Goal: Transaction & Acquisition: Purchase product/service

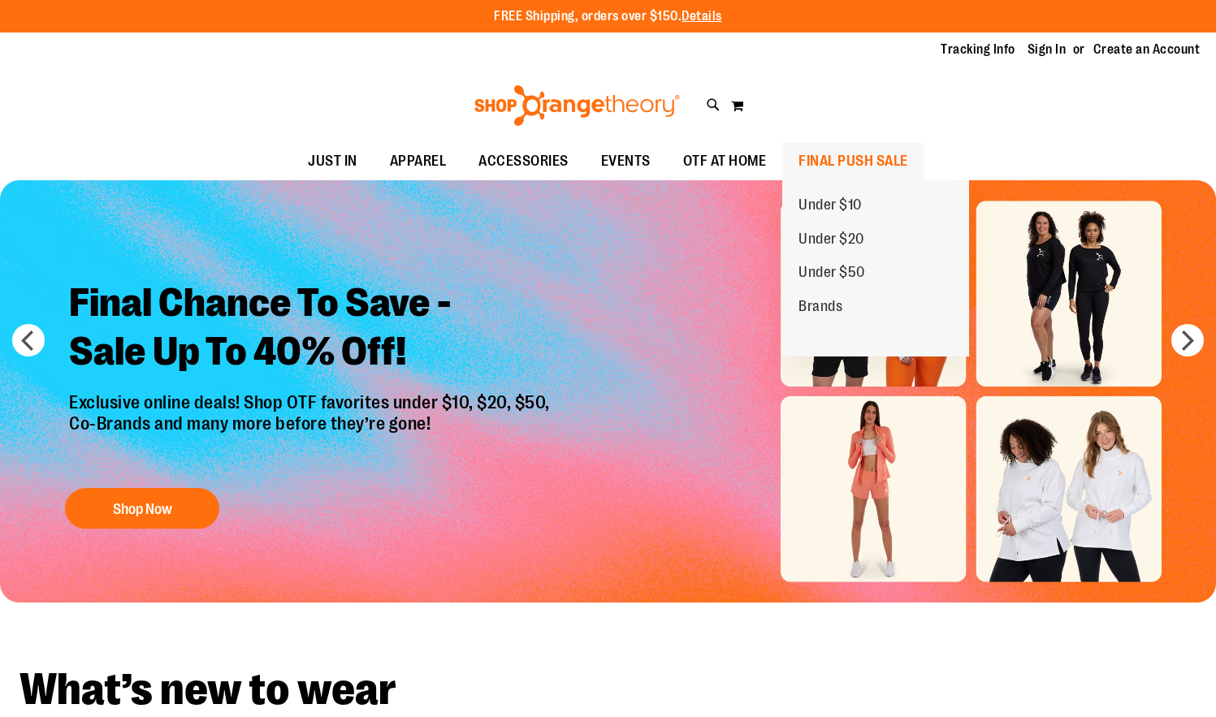
type input "**********"
click at [865, 164] on span "FINAL PUSH SALE" at bounding box center [854, 161] width 110 height 37
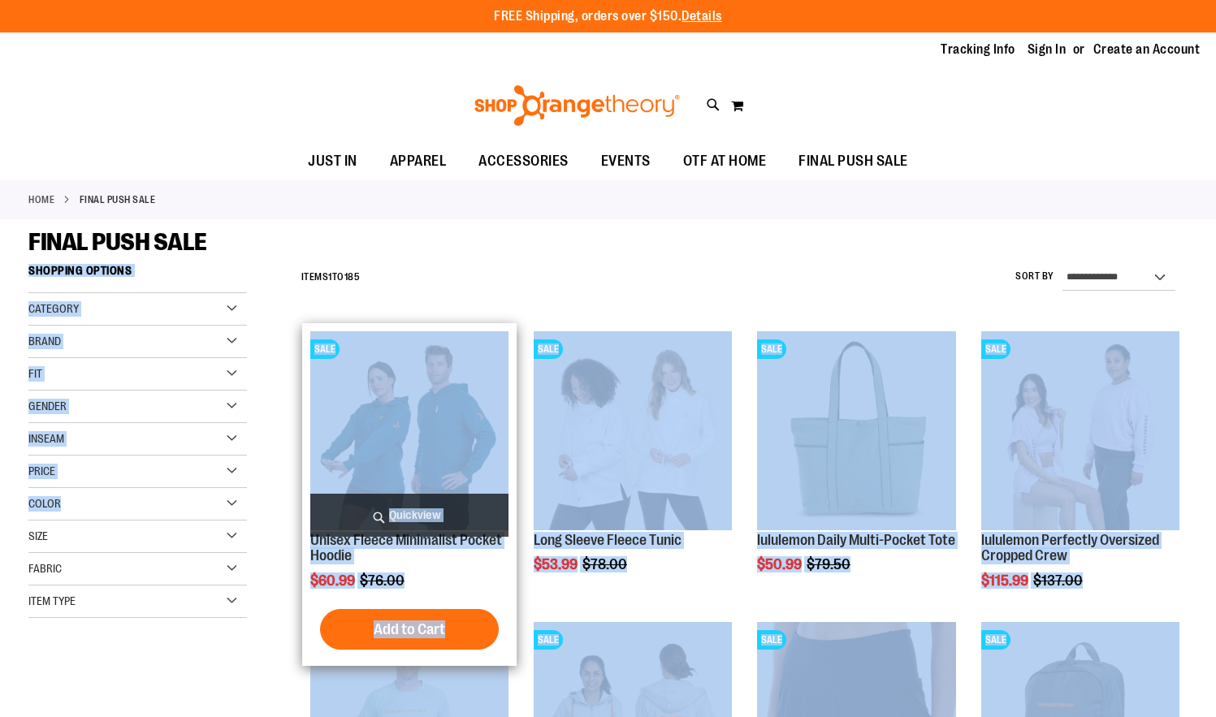
type input "**********"
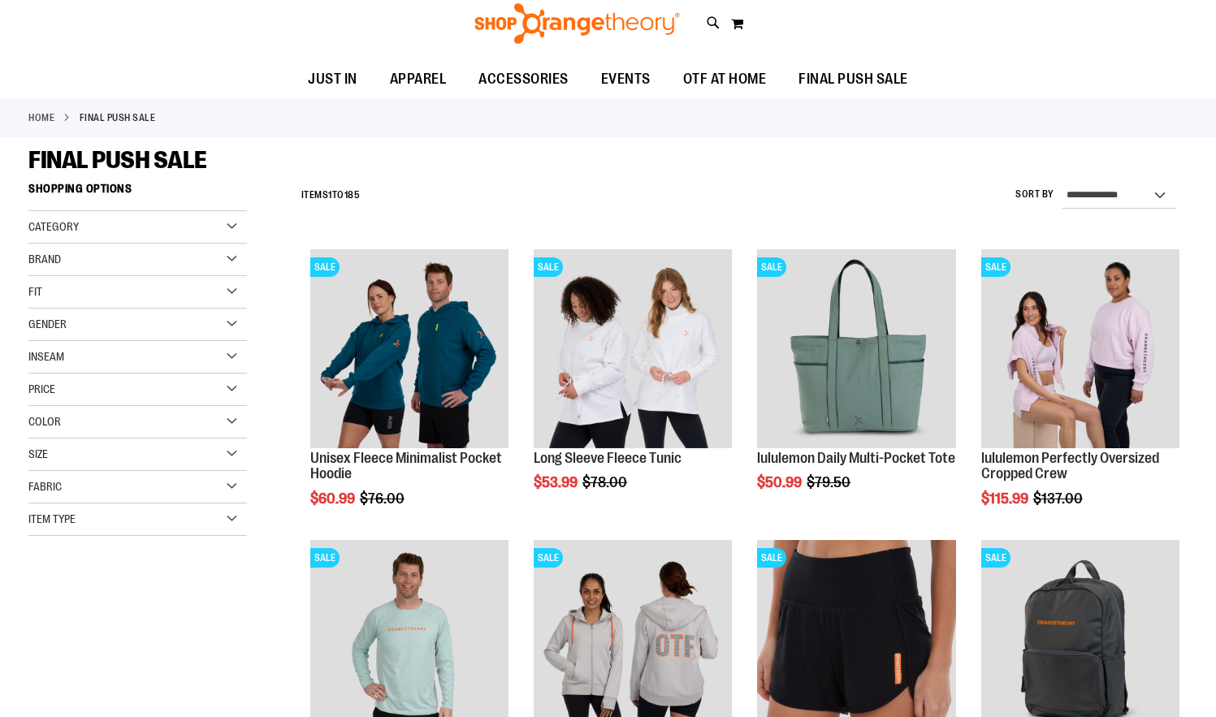
scroll to position [299, 0]
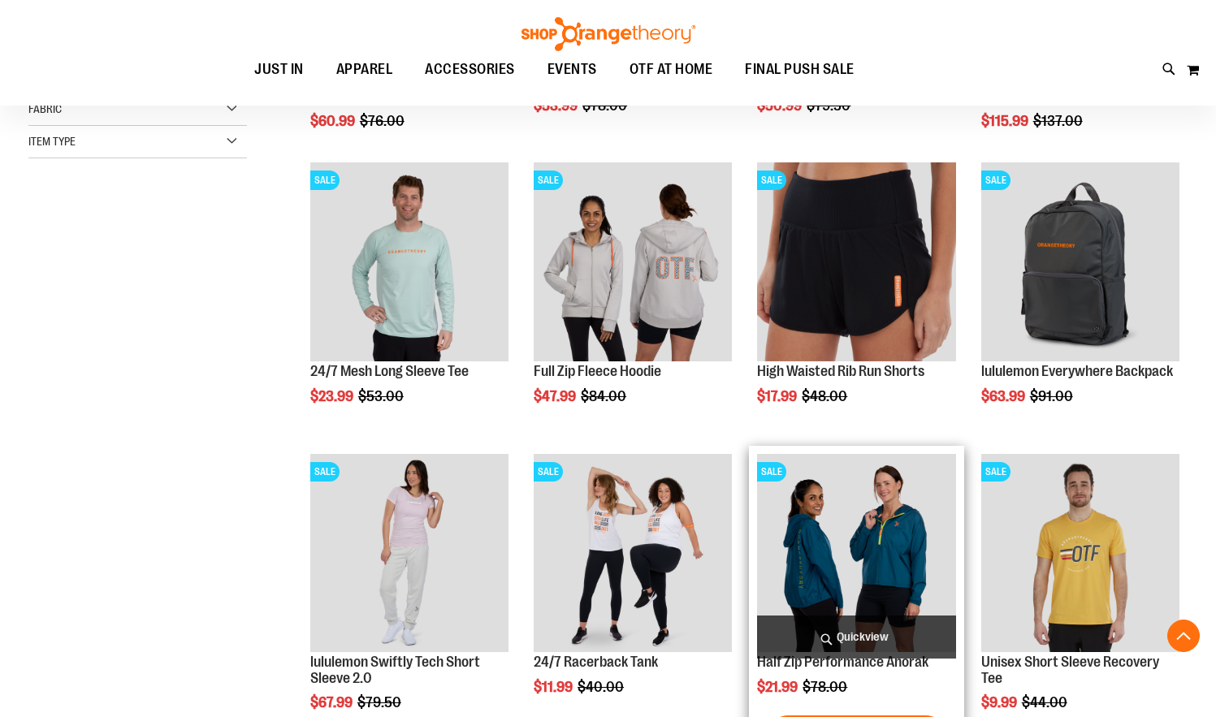
scroll to position [453, 0]
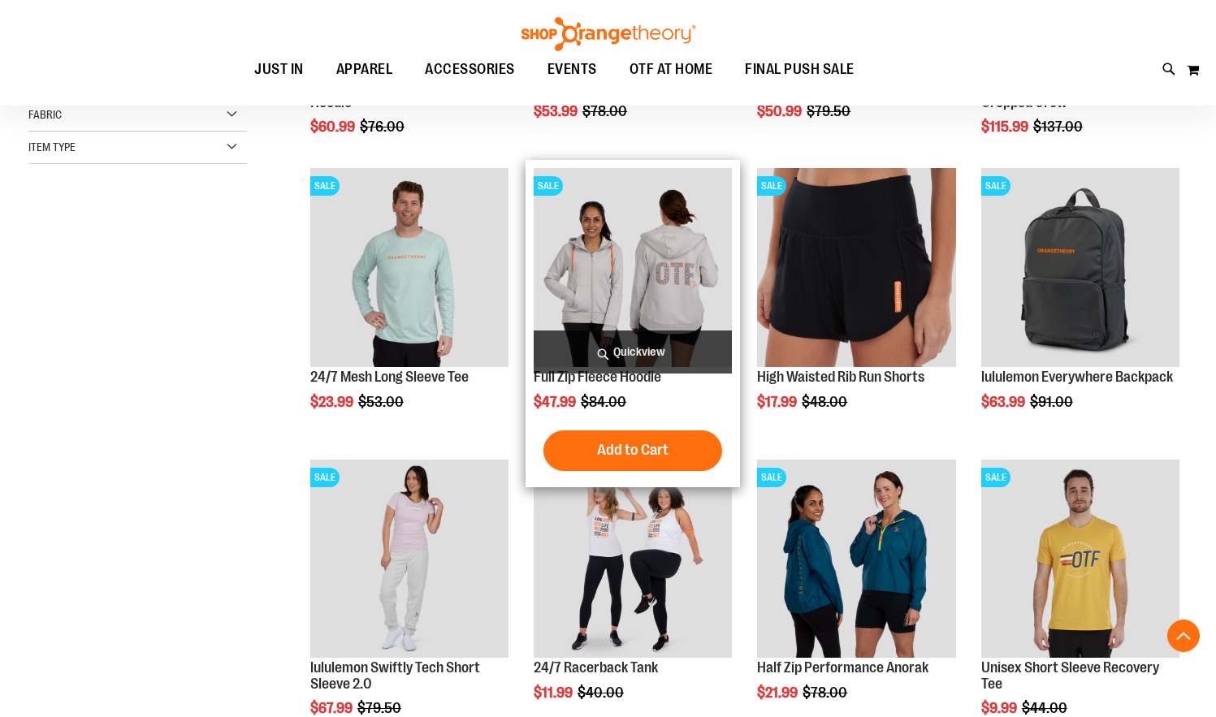
click at [680, 288] on img "product" at bounding box center [633, 267] width 198 height 198
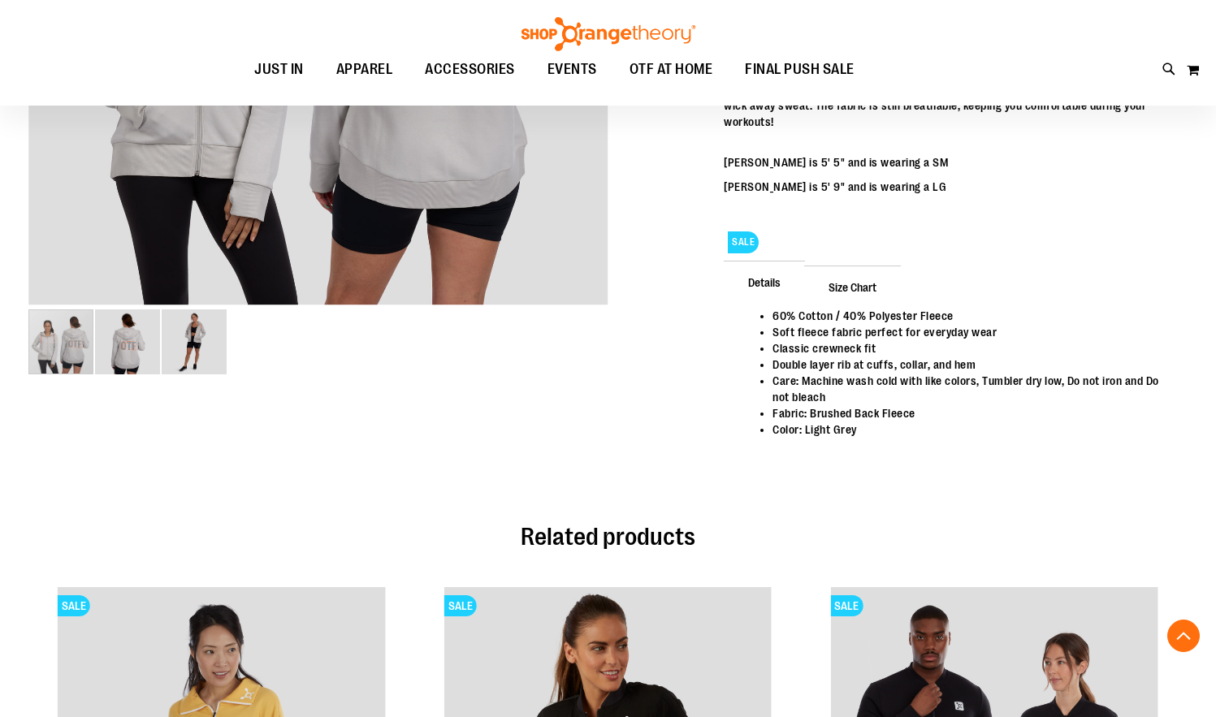
scroll to position [254, 0]
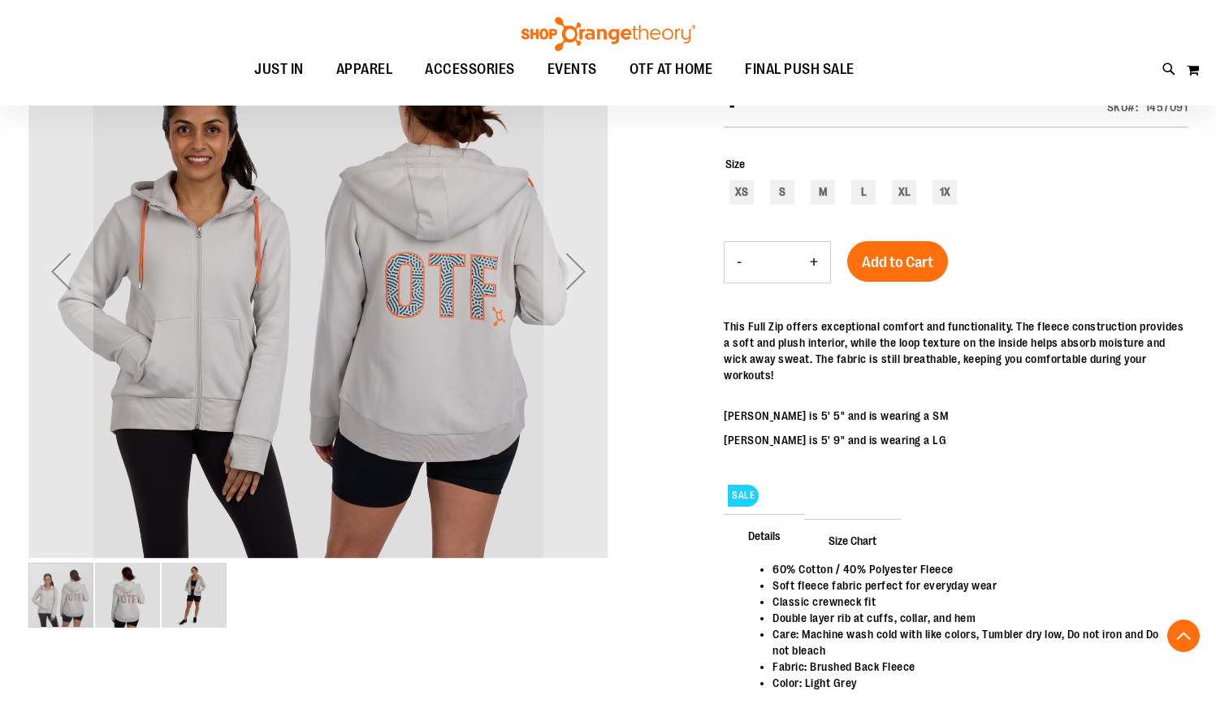
type input "**********"
click at [93, 598] on div "carousel" at bounding box center [60, 595] width 65 height 65
click at [125, 605] on img "image 2 of 3" at bounding box center [127, 595] width 65 height 65
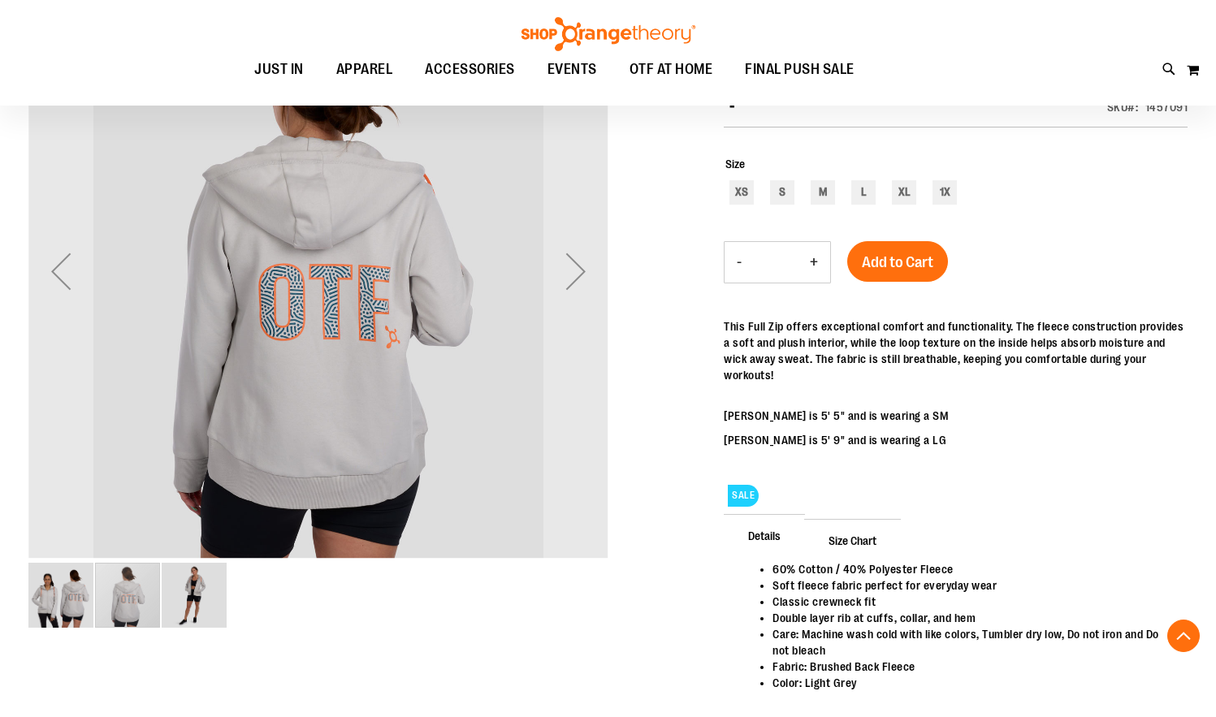
click at [178, 604] on img "image 3 of 3" at bounding box center [194, 595] width 65 height 65
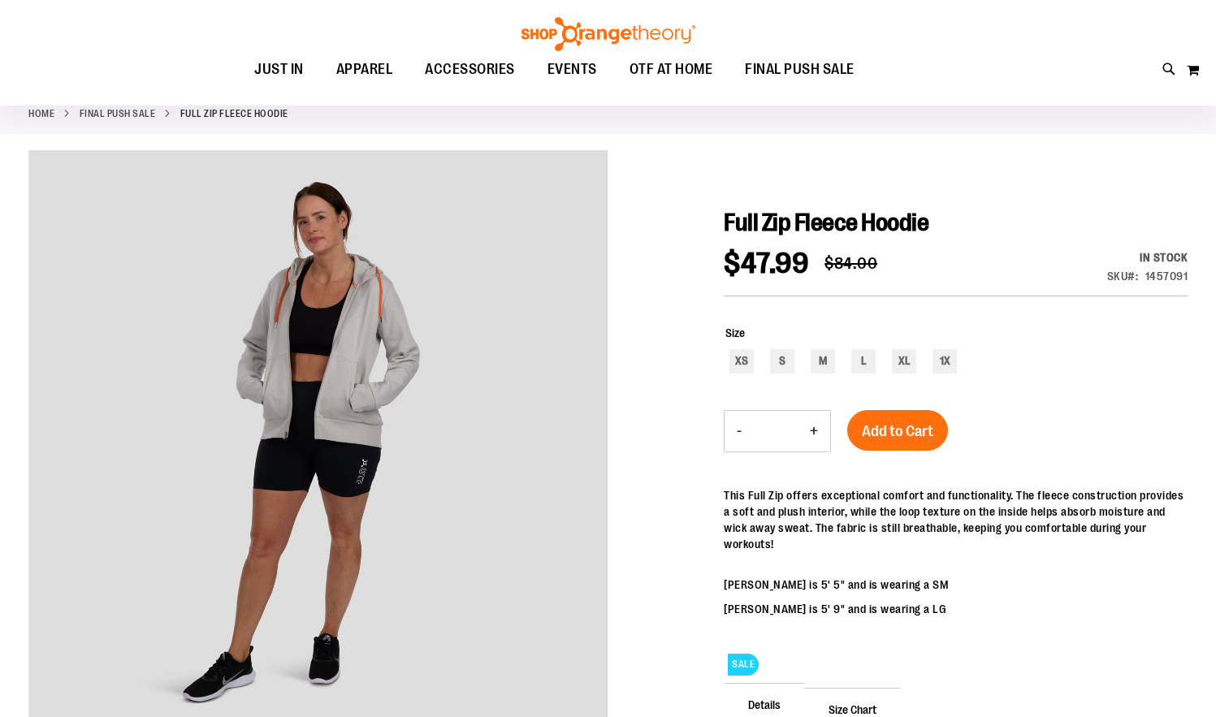
scroll to position [84, 0]
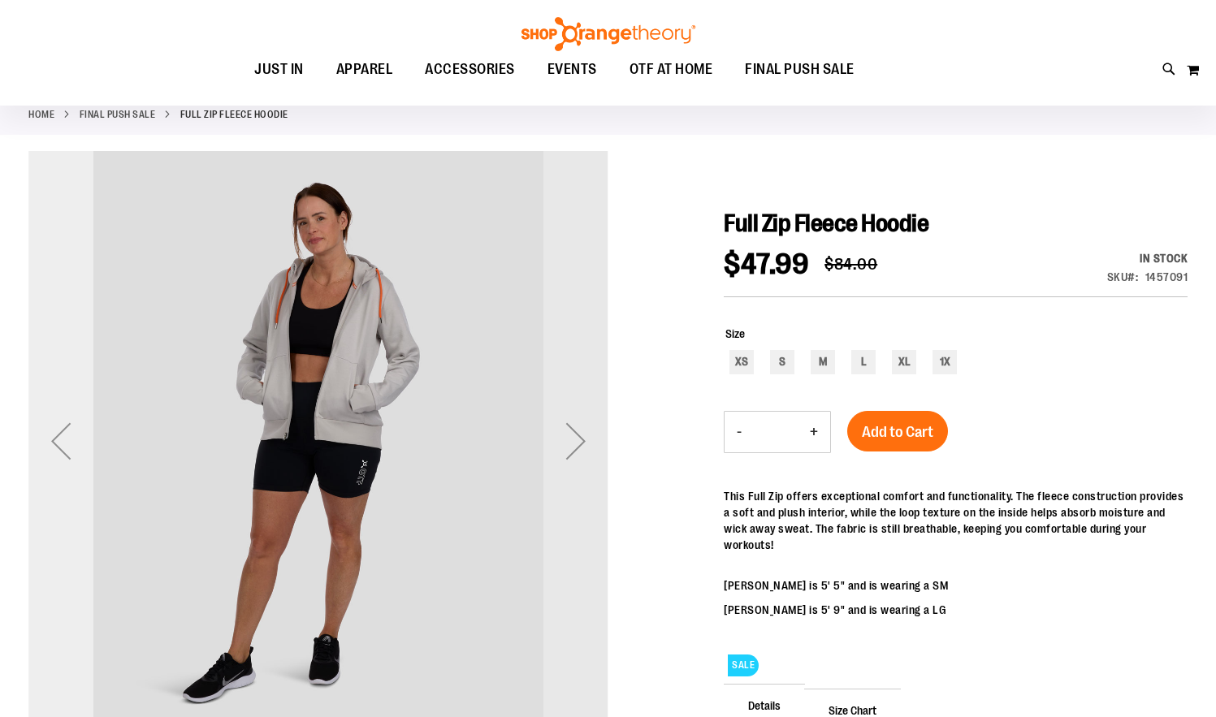
click at [49, 443] on div "Previous" at bounding box center [60, 441] width 65 height 65
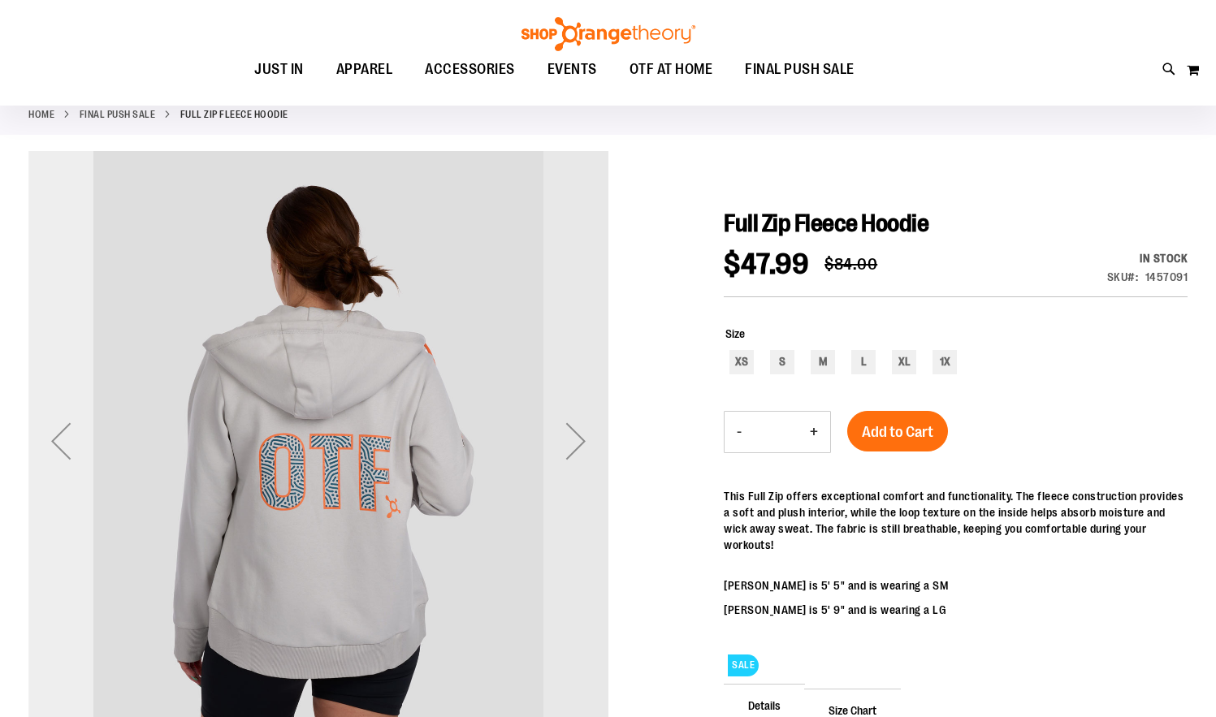
click at [49, 443] on div "Previous" at bounding box center [60, 441] width 65 height 65
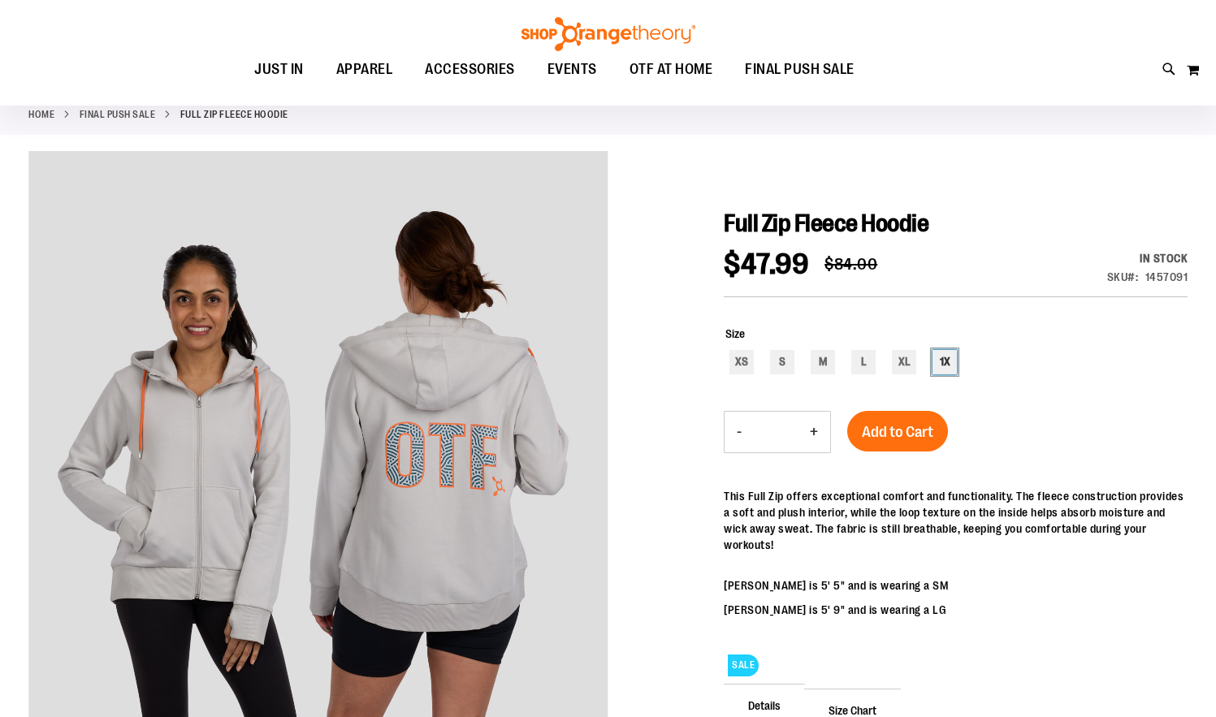
click at [938, 368] on div "1X" at bounding box center [945, 362] width 24 height 24
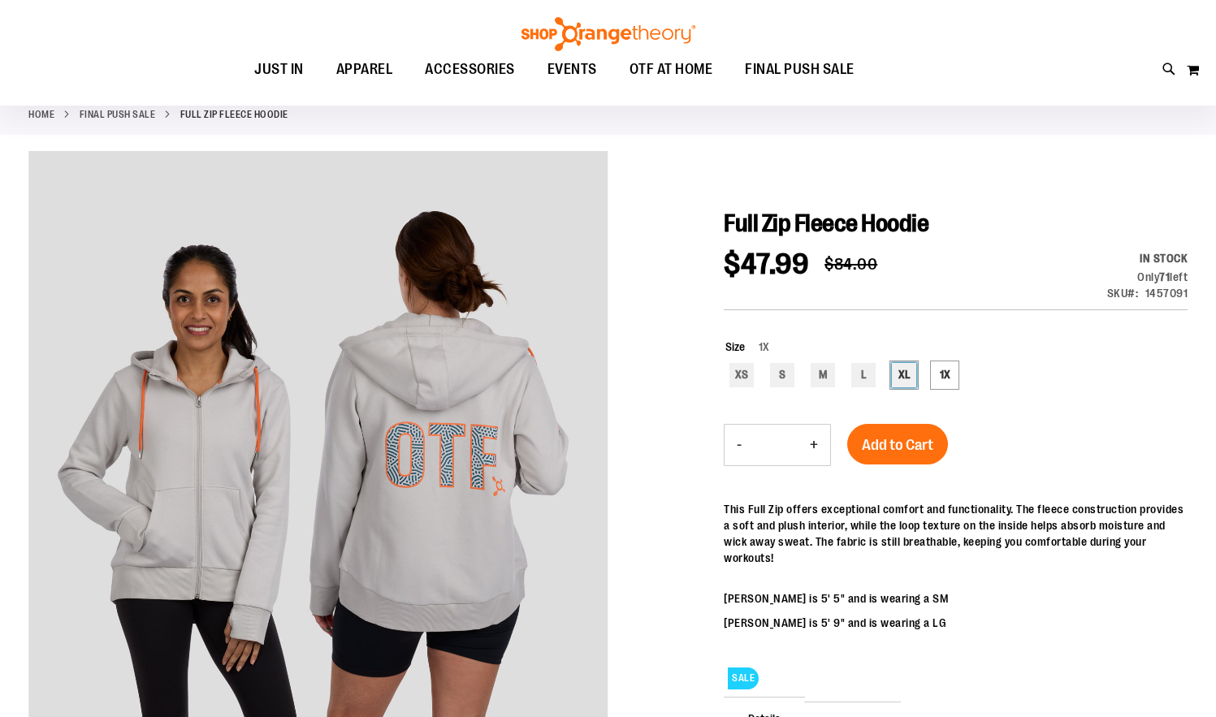
click at [911, 373] on div "XL" at bounding box center [904, 375] width 24 height 24
click at [948, 382] on div "1X" at bounding box center [945, 375] width 24 height 24
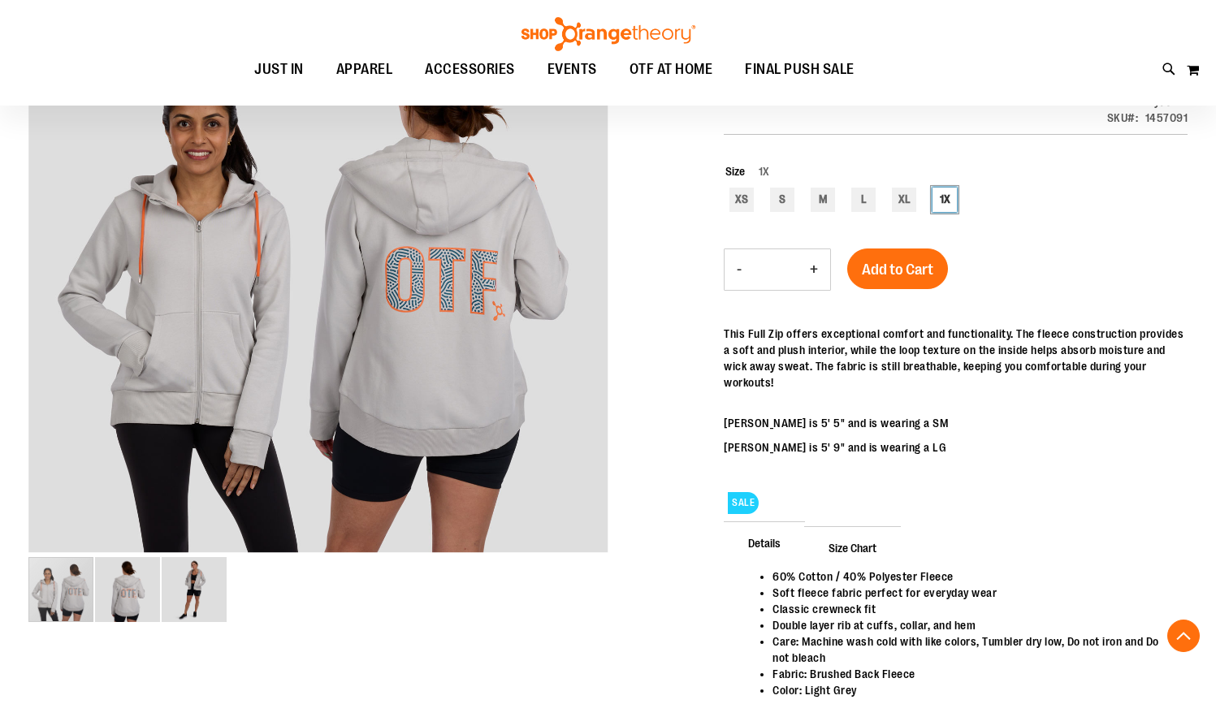
scroll to position [141, 0]
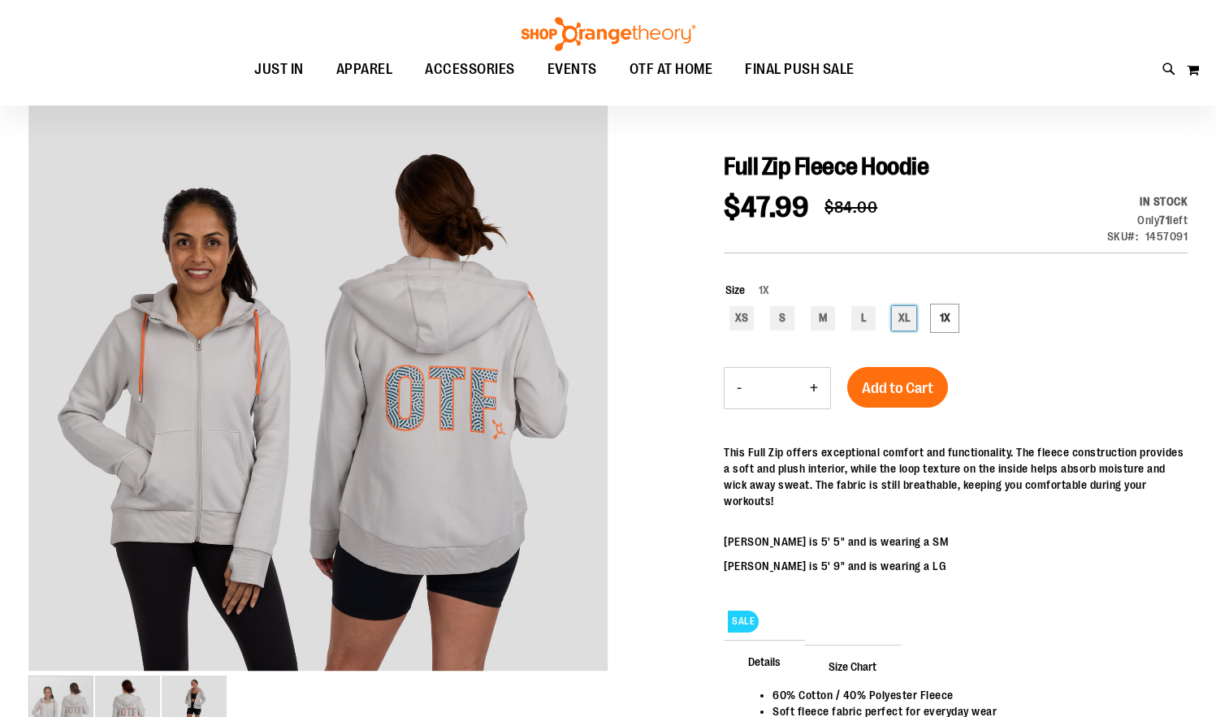
drag, startPoint x: 899, startPoint y: 321, endPoint x: 908, endPoint y: 340, distance: 21.4
click at [900, 321] on div "XL" at bounding box center [904, 318] width 24 height 24
type input "***"
click at [891, 391] on span "Add to Cart" at bounding box center [897, 388] width 71 height 18
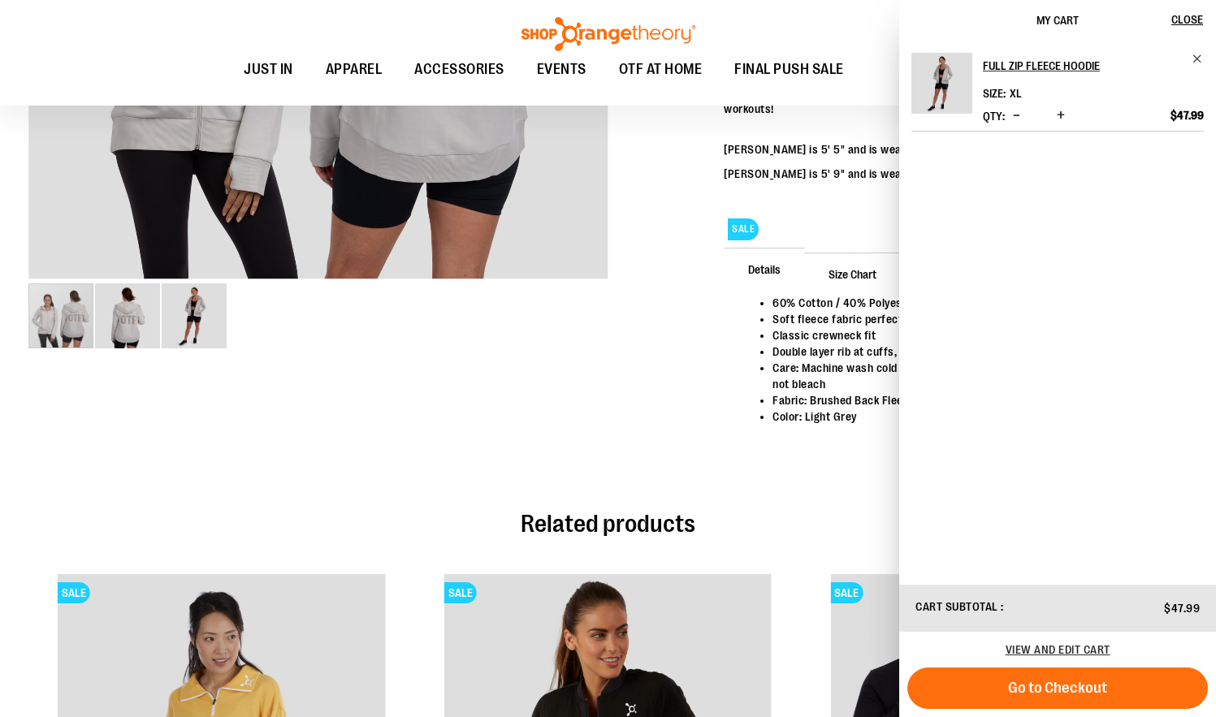
scroll to position [158, 0]
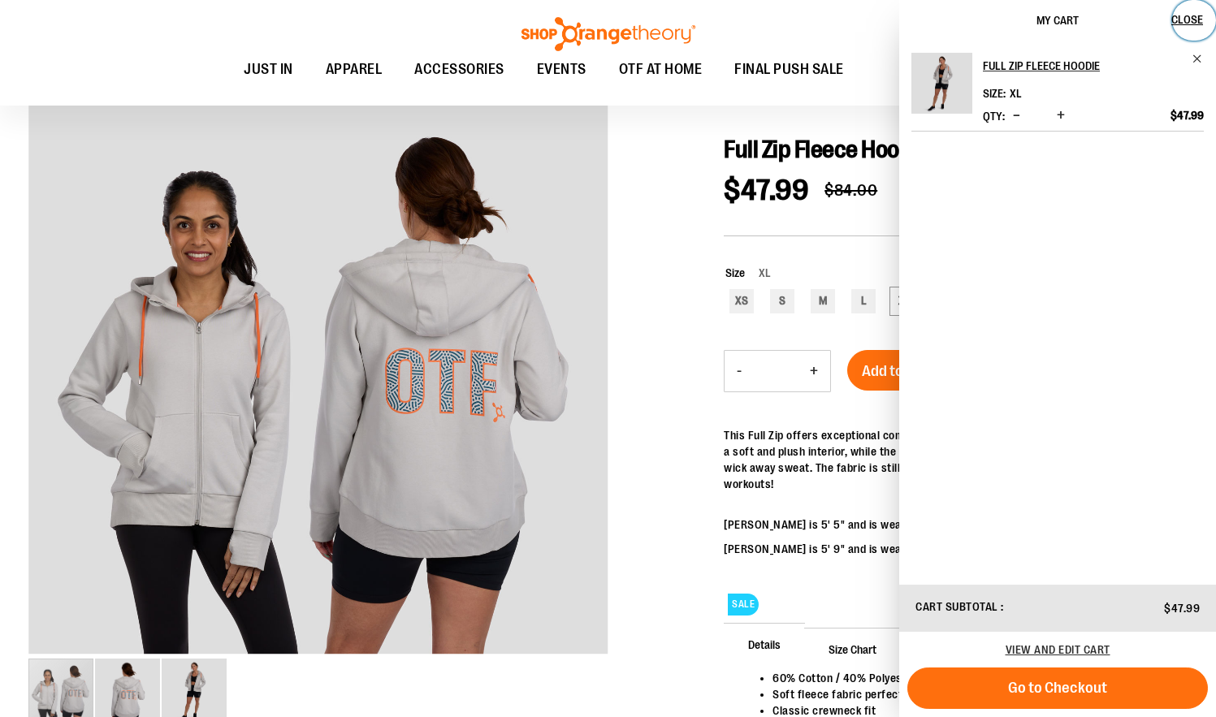
click at [1197, 19] on span "Close" at bounding box center [1188, 19] width 32 height 13
